Goal: Transaction & Acquisition: Purchase product/service

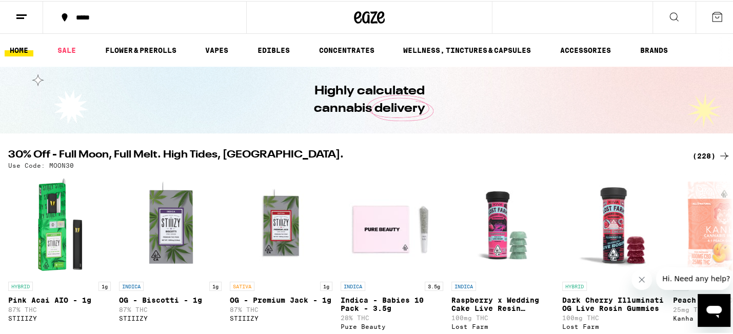
click at [721, 153] on icon at bounding box center [724, 155] width 12 height 12
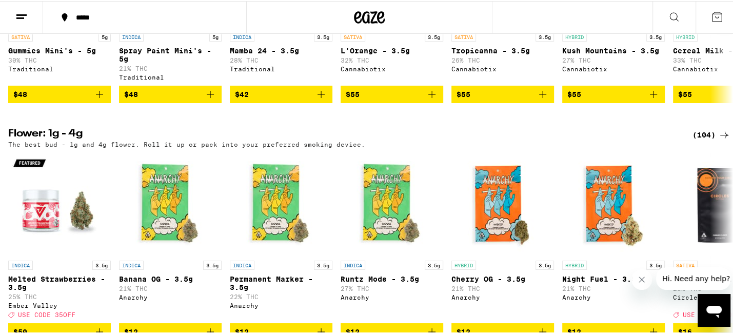
scroll to position [1227, 0]
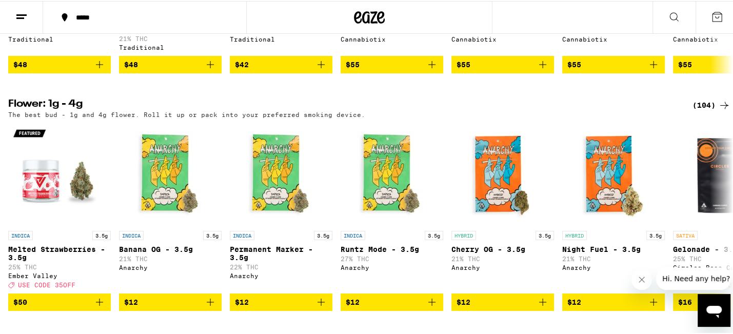
click at [722, 110] on icon at bounding box center [724, 104] width 12 height 12
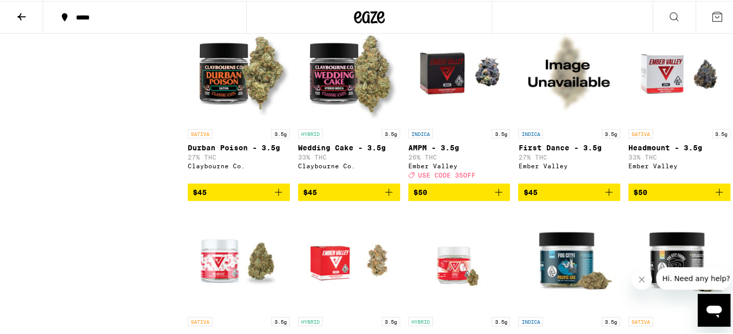
scroll to position [2175, 0]
